Goal: Check status: Check status

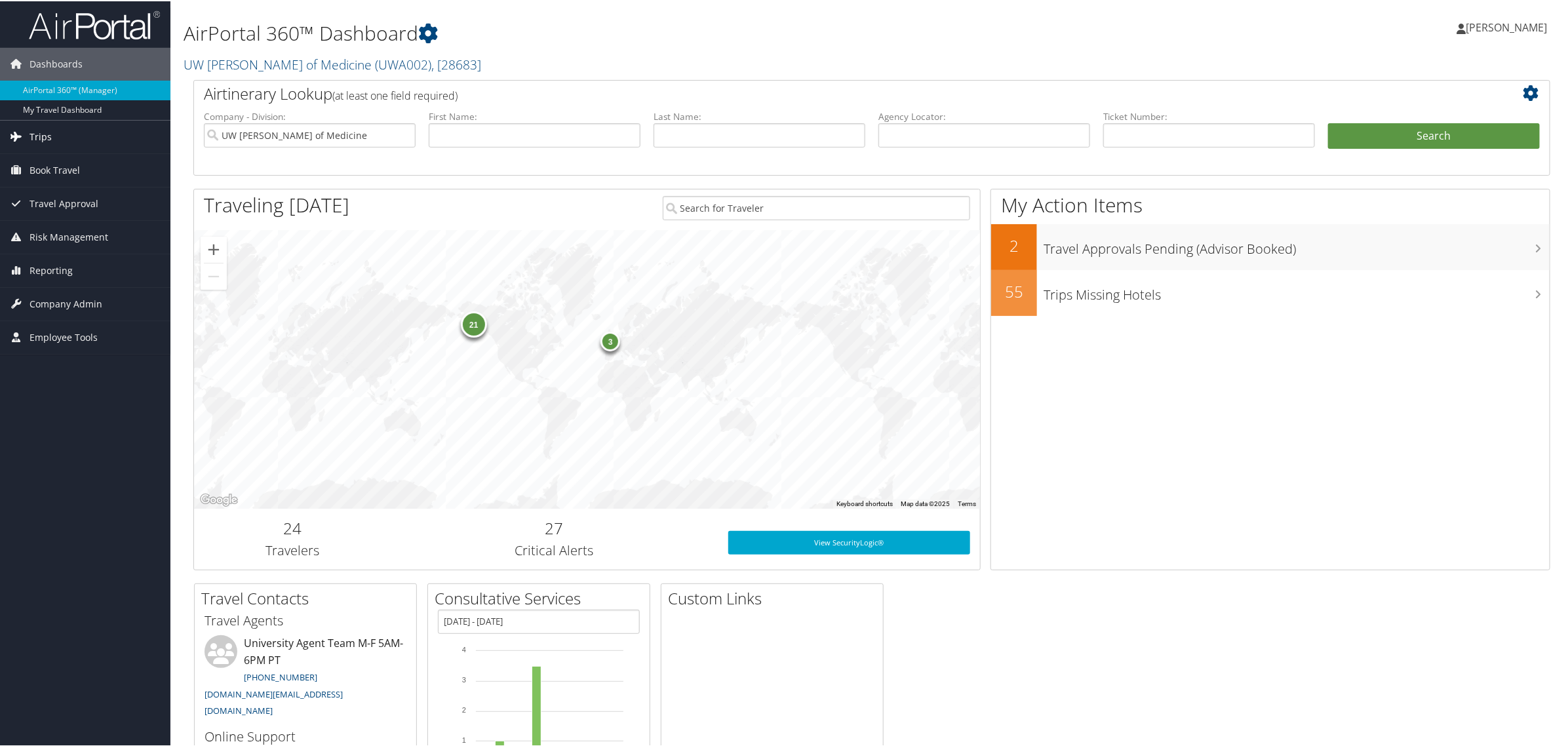
click at [35, 131] on span "Trips" at bounding box center [41, 136] width 22 height 33
click at [49, 171] on link "Airtinerary® Lookup" at bounding box center [85, 162] width 171 height 19
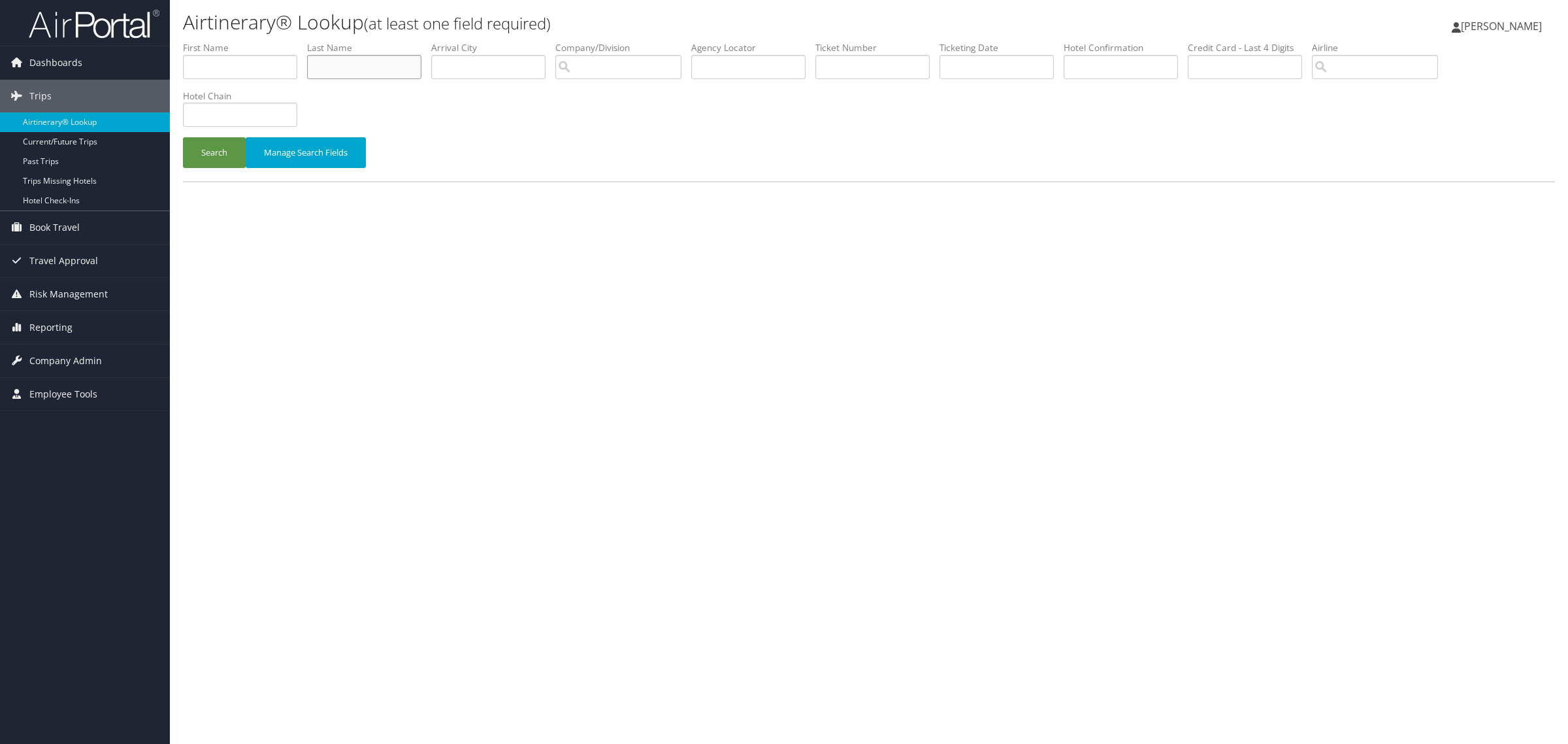
click at [362, 72] on input "text" at bounding box center [364, 66] width 114 height 24
type input "Gallaher"
click at [183, 138] on button "Search" at bounding box center [214, 153] width 63 height 31
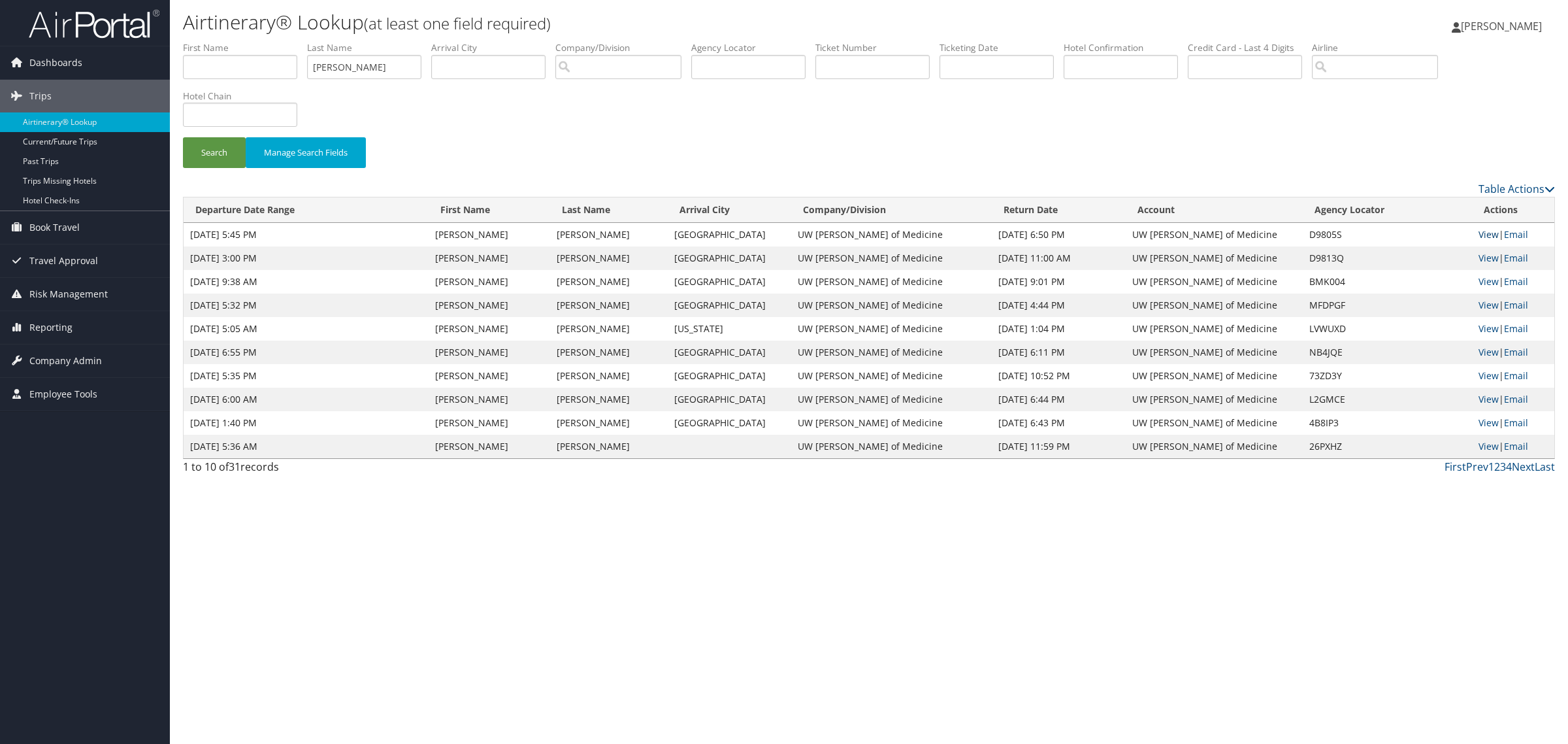
click at [1483, 234] on link "View" at bounding box center [1488, 234] width 20 height 13
click at [1481, 256] on link "View" at bounding box center [1488, 257] width 20 height 13
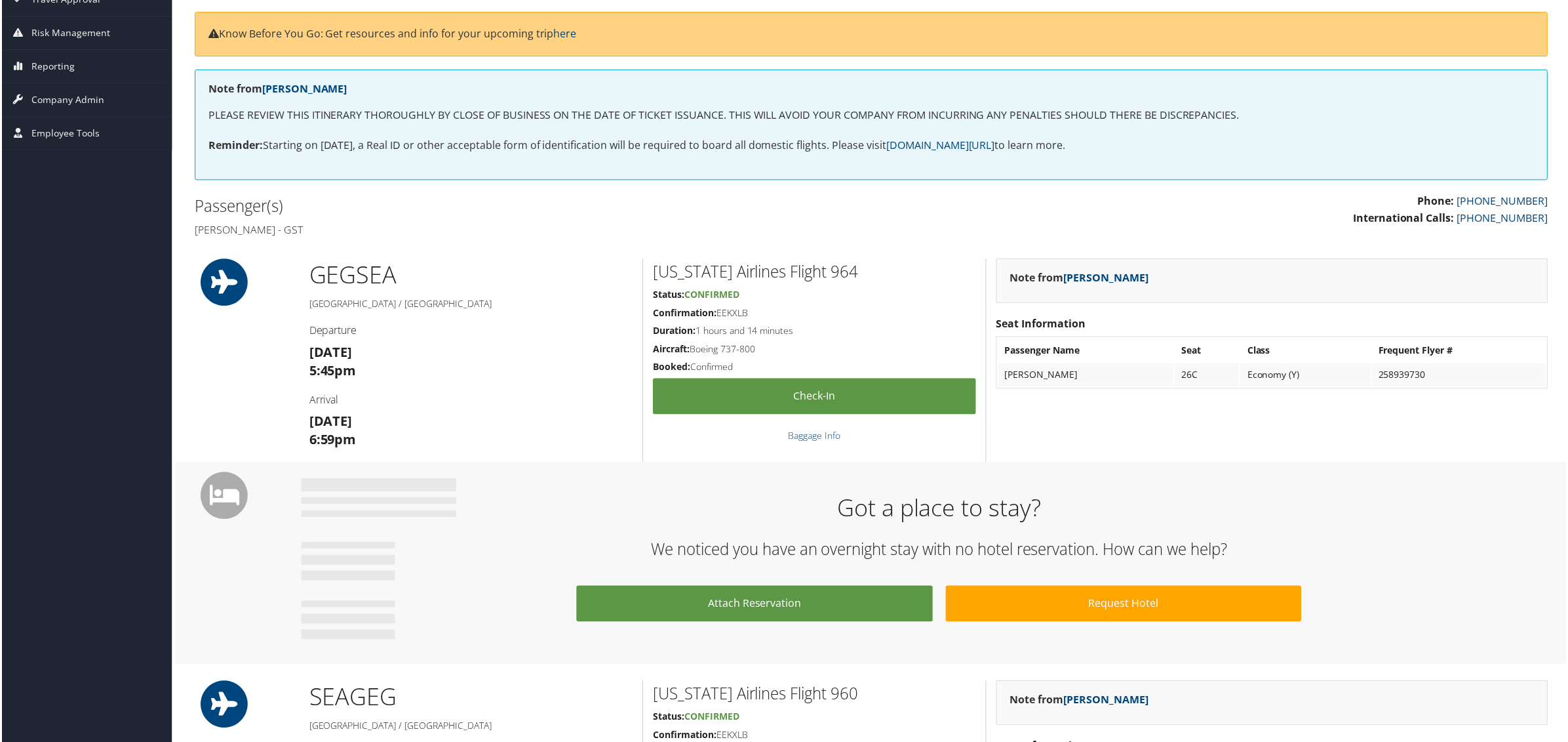
scroll to position [82, 0]
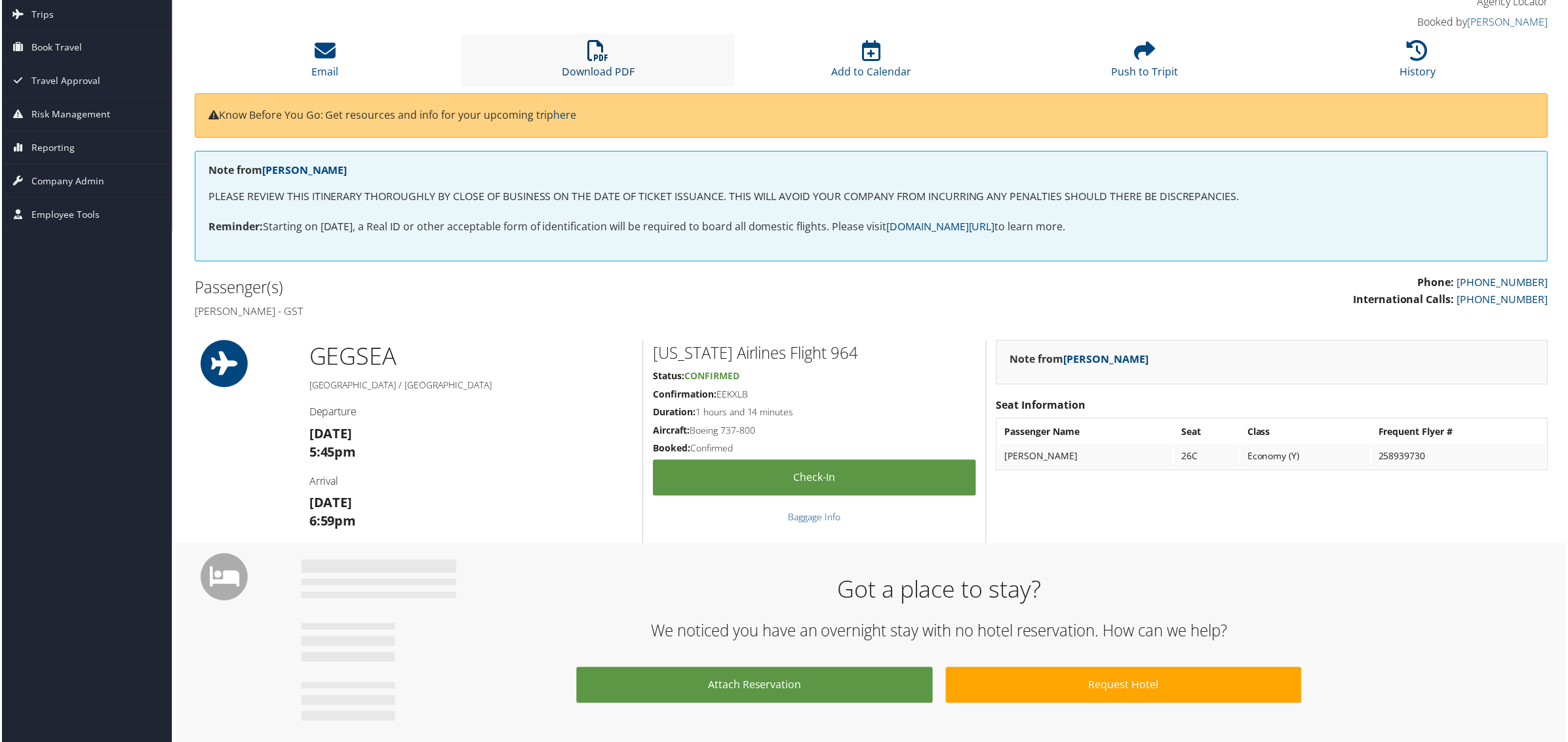
click at [594, 54] on icon at bounding box center [598, 51] width 21 height 21
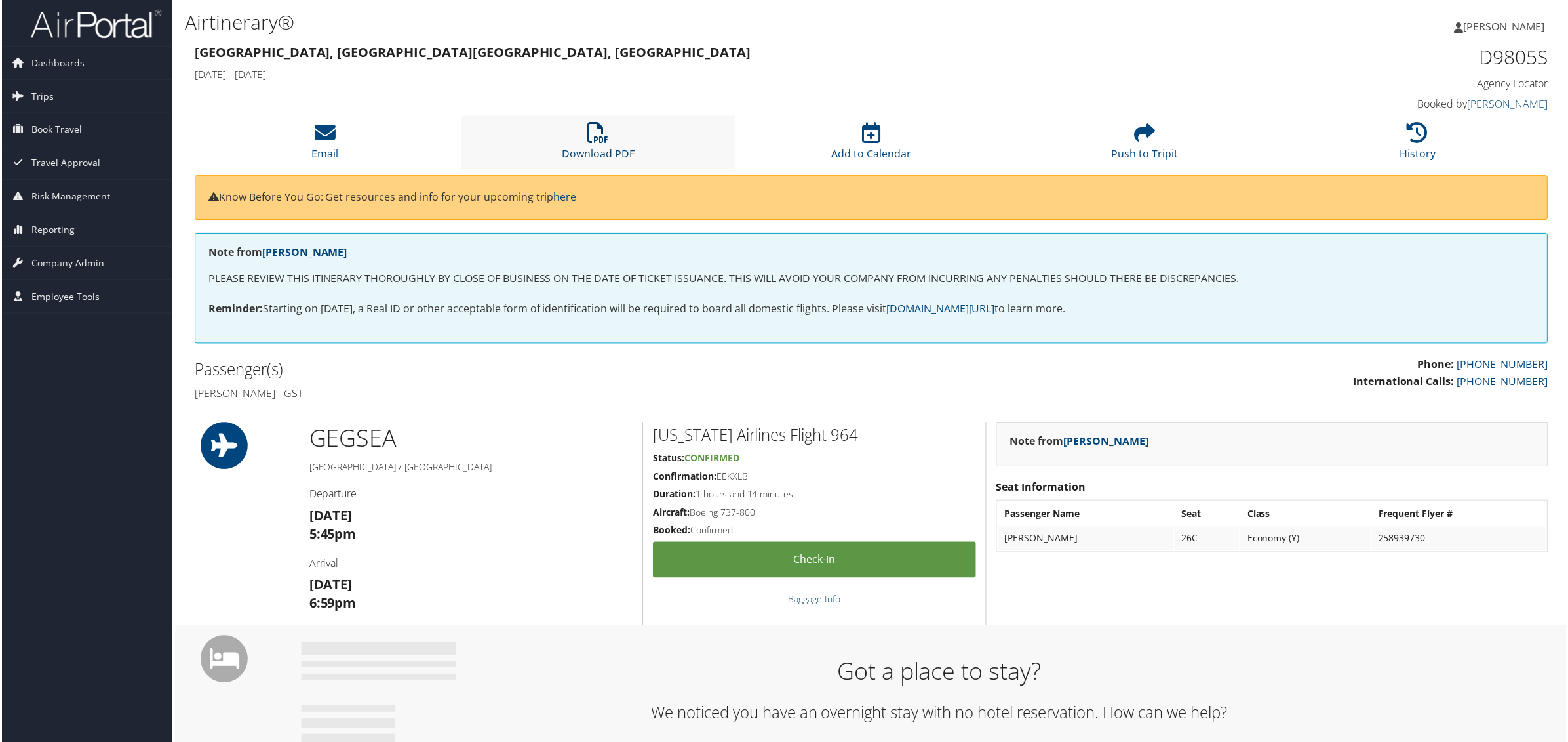
click at [594, 138] on icon at bounding box center [598, 133] width 21 height 21
